Goal: Navigation & Orientation: Locate item on page

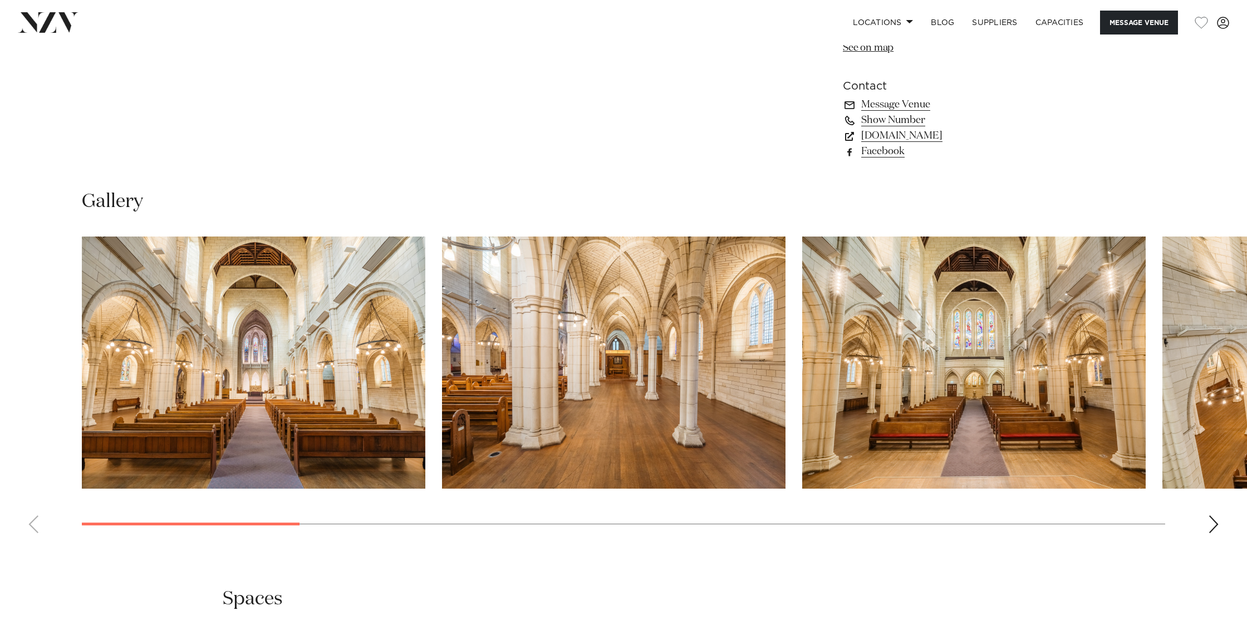
scroll to position [1068, 0]
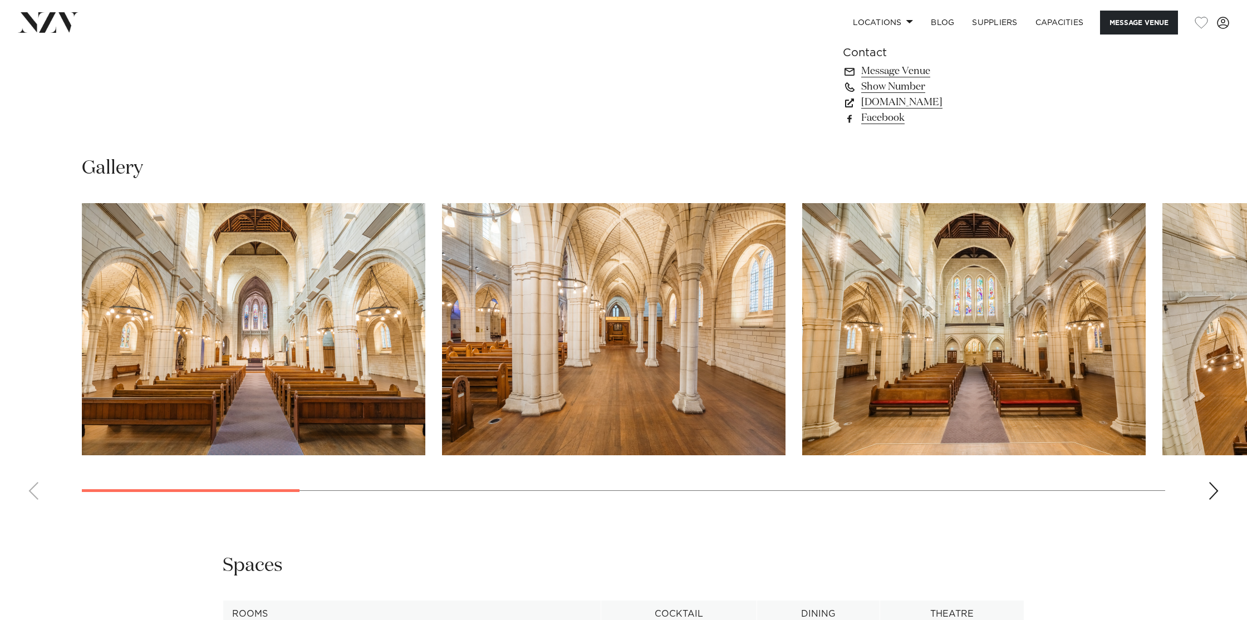
click at [329, 246] on img "1 / 15" at bounding box center [254, 329] width 344 height 252
